Goal: Book appointment/travel/reservation

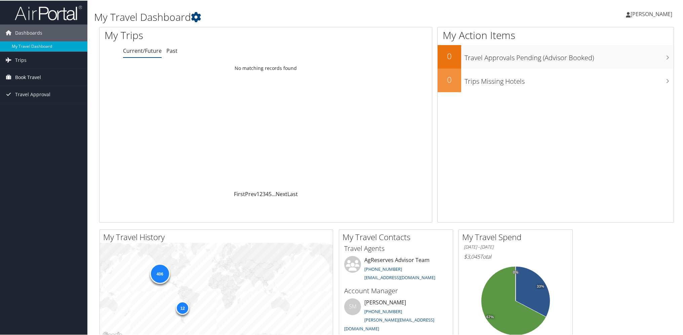
click at [31, 76] on span "Book Travel" at bounding box center [28, 76] width 26 height 17
click at [33, 110] on link "Book/Manage Online Trips" at bounding box center [43, 110] width 87 height 10
